Goal: Information Seeking & Learning: Learn about a topic

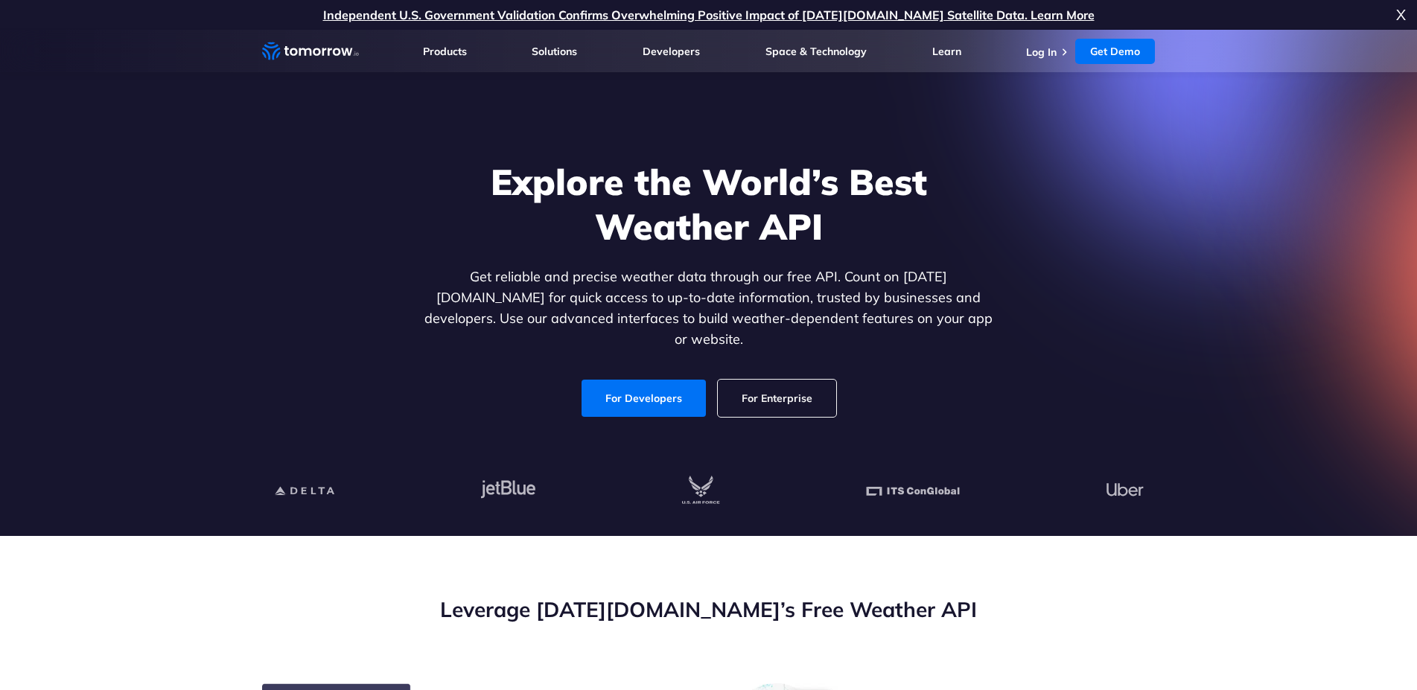
scroll to position [304, 0]
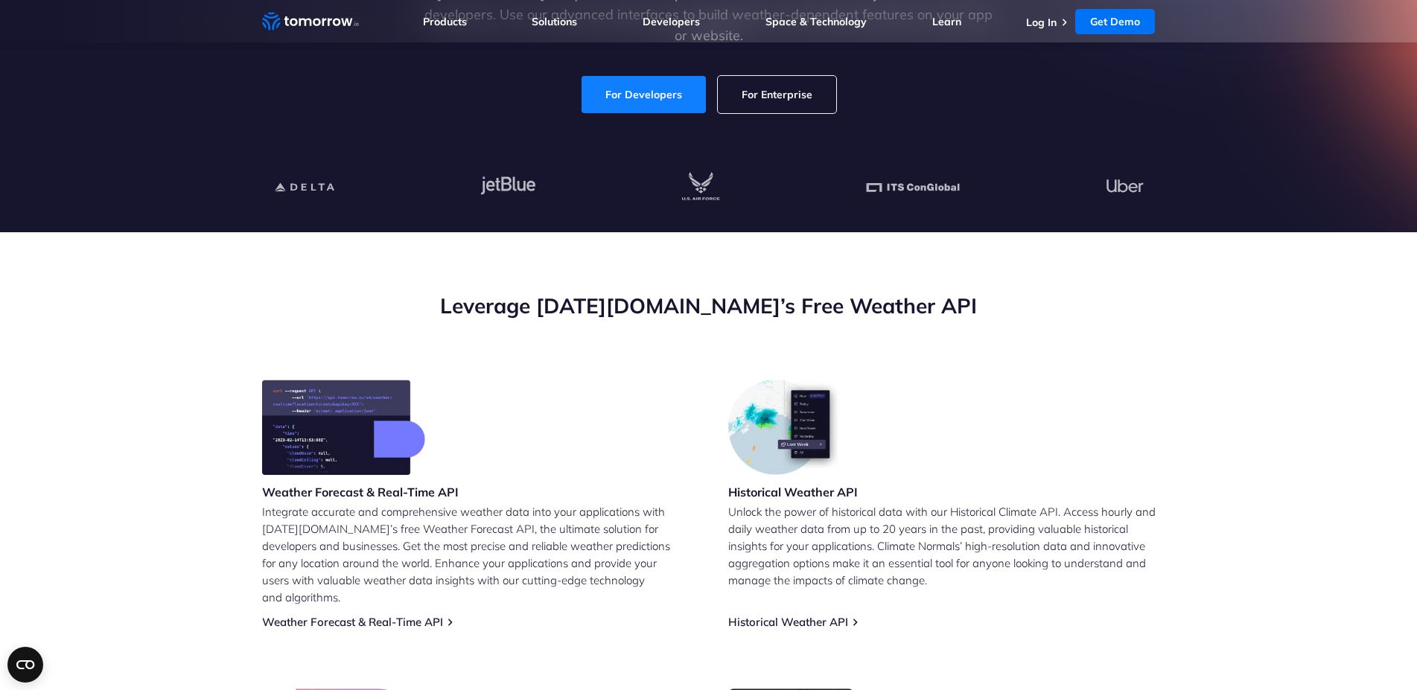
click at [667, 85] on link "For Developers" at bounding box center [644, 94] width 124 height 37
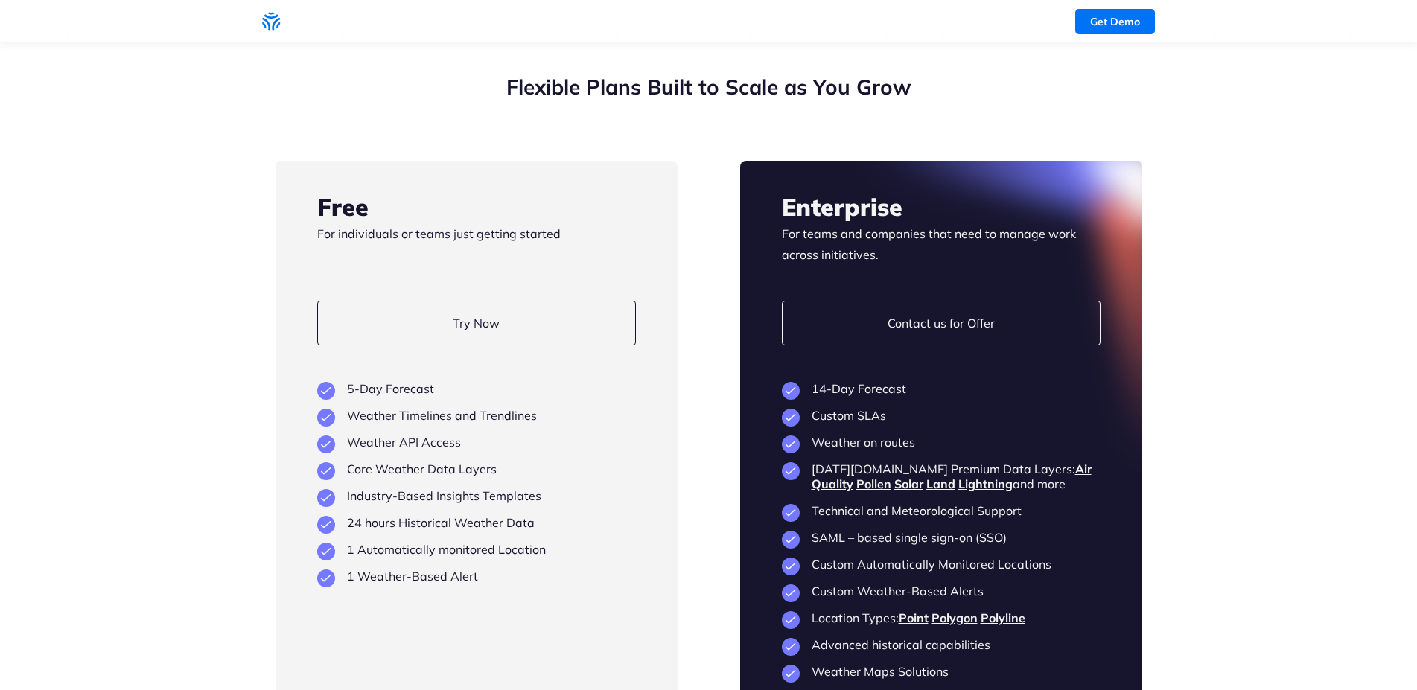
scroll to position [3343, 0]
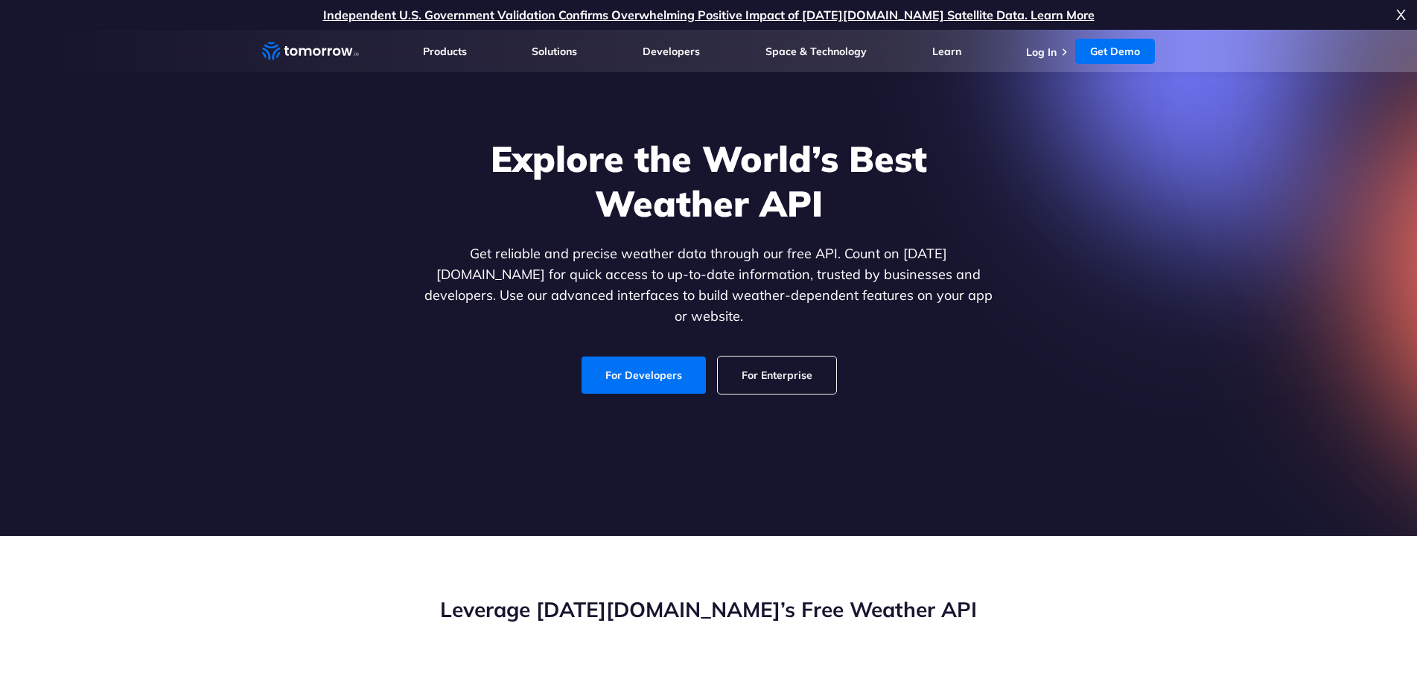
scroll to position [3343, 0]
